Goal: Transaction & Acquisition: Download file/media

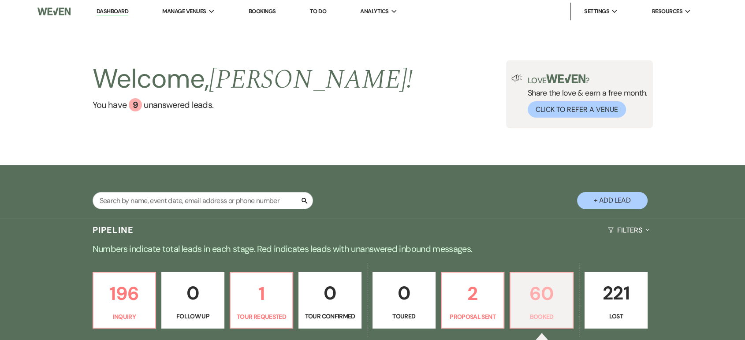
click at [552, 313] on p "Booked" at bounding box center [542, 317] width 52 height 10
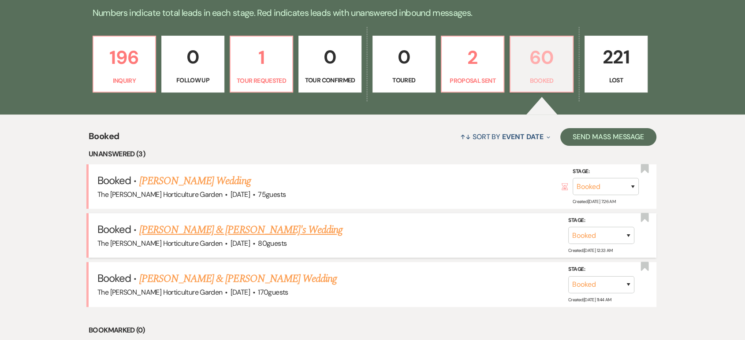
scroll to position [293, 0]
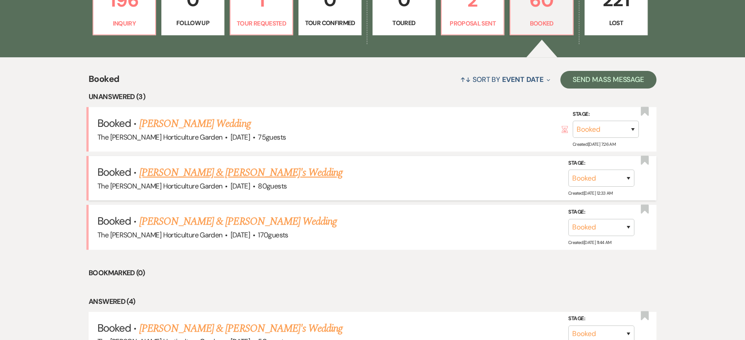
click at [225, 175] on link "[PERSON_NAME] & [PERSON_NAME]'s Wedding" at bounding box center [241, 173] width 204 height 16
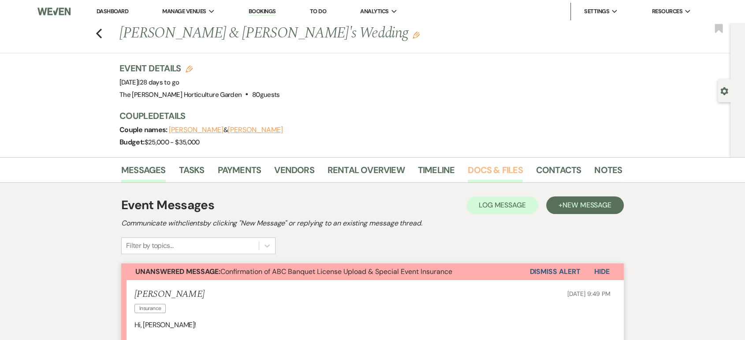
click at [487, 173] on link "Docs & Files" at bounding box center [495, 172] width 55 height 19
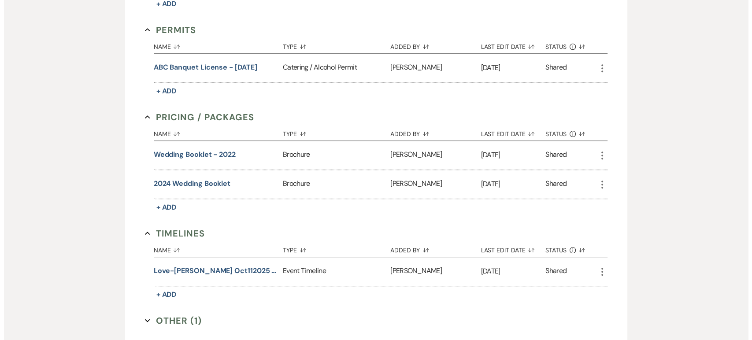
scroll to position [441, 0]
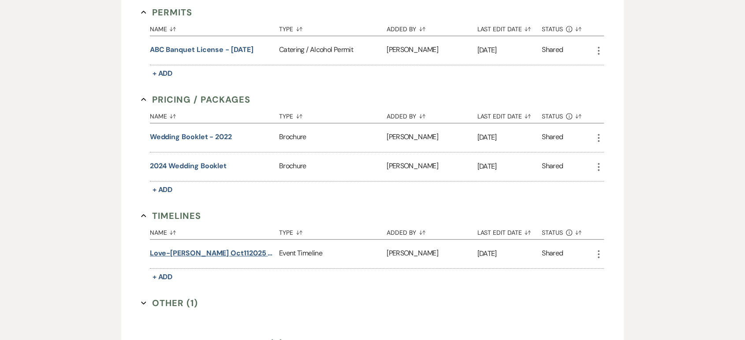
click at [240, 256] on button "Love-[PERSON_NAME] Oct112025 Wedding Details Agreement" at bounding box center [213, 253] width 126 height 11
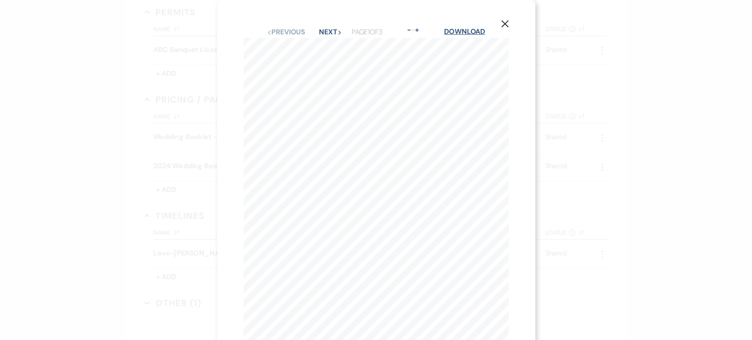
click at [461, 31] on link "Download" at bounding box center [464, 31] width 41 height 9
